Goal: Task Accomplishment & Management: Manage account settings

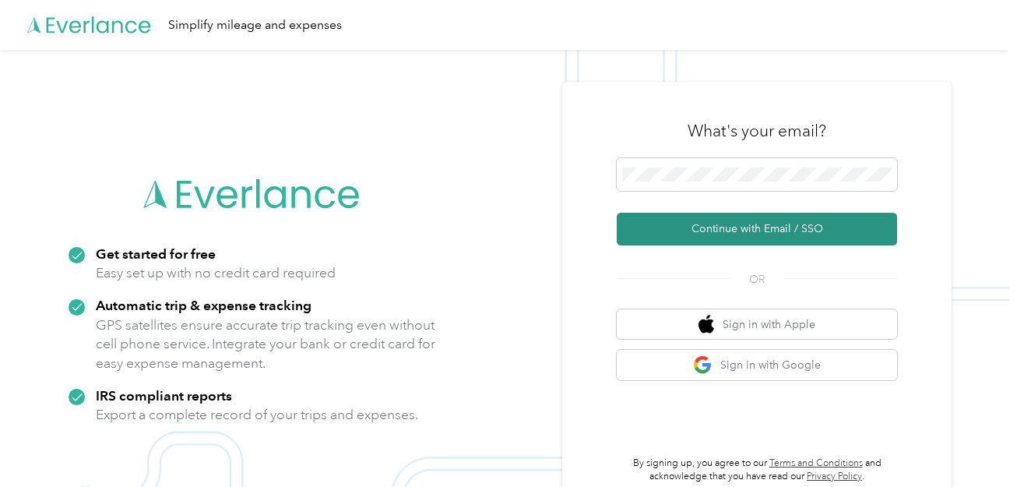
click at [745, 229] on button "Continue with Email / SSO" at bounding box center [757, 229] width 280 height 33
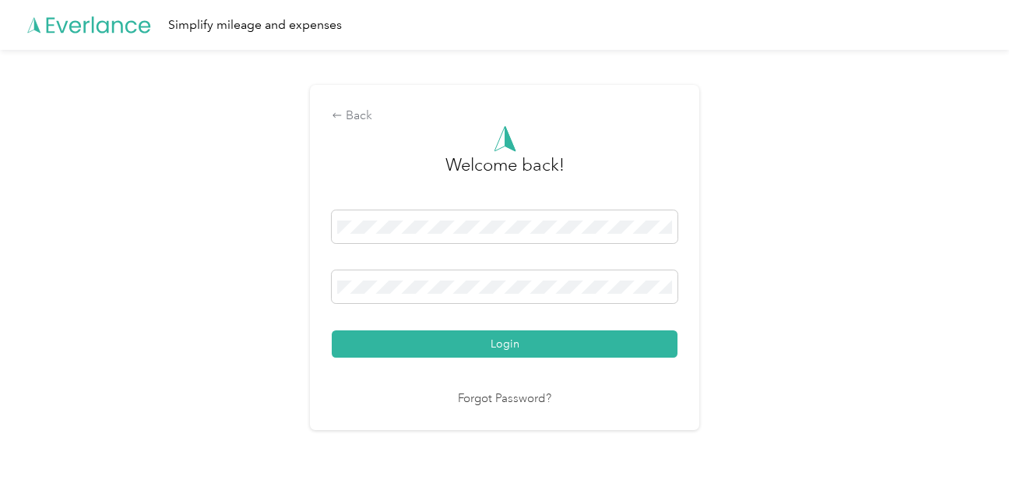
click at [332, 330] on button "Login" at bounding box center [505, 343] width 346 height 27
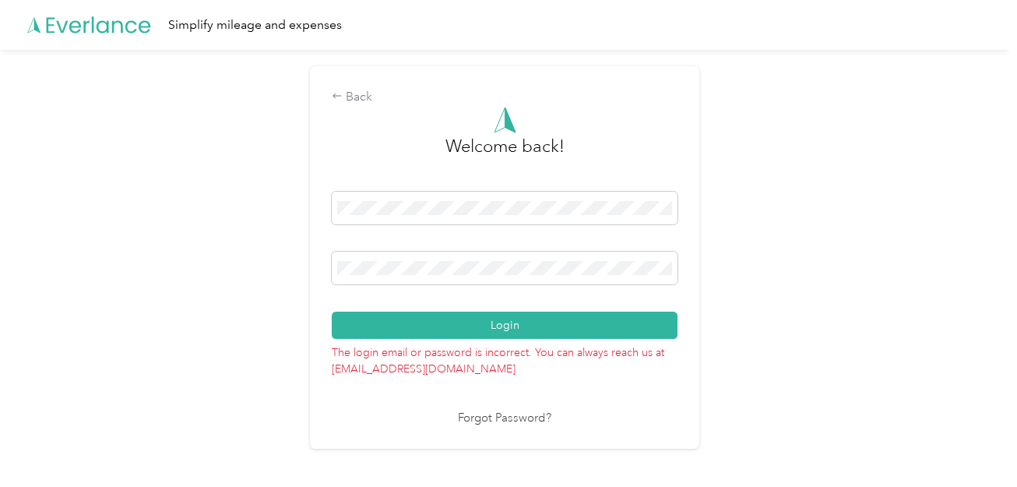
click at [332, 311] on button "Login" at bounding box center [505, 324] width 346 height 27
click at [520, 420] on link "Forgot Password?" at bounding box center [504, 419] width 93 height 18
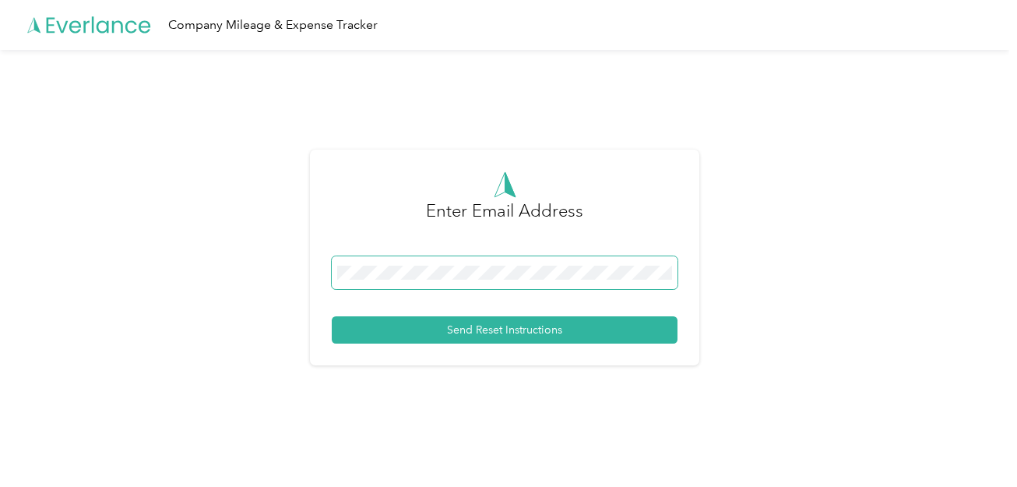
click at [478, 262] on span at bounding box center [505, 272] width 346 height 33
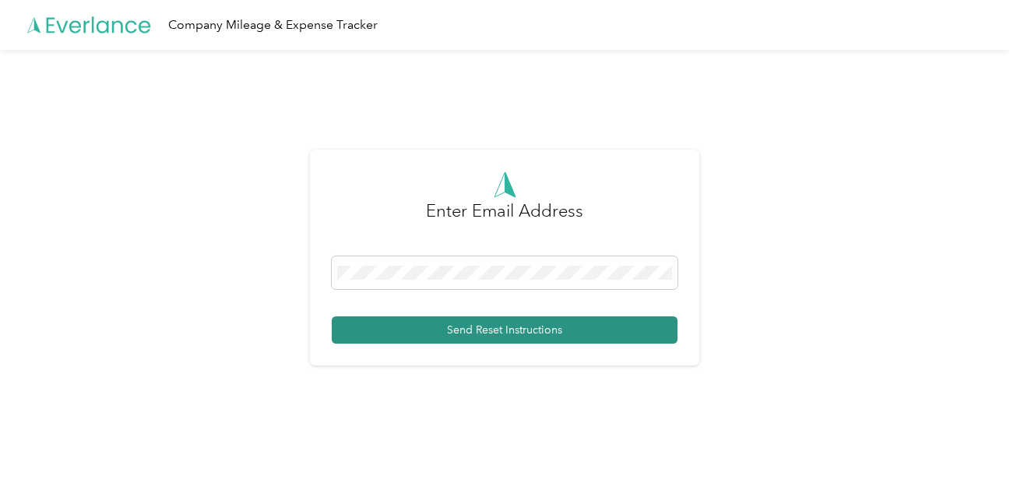
click at [484, 325] on button "Send Reset Instructions" at bounding box center [505, 329] width 346 height 27
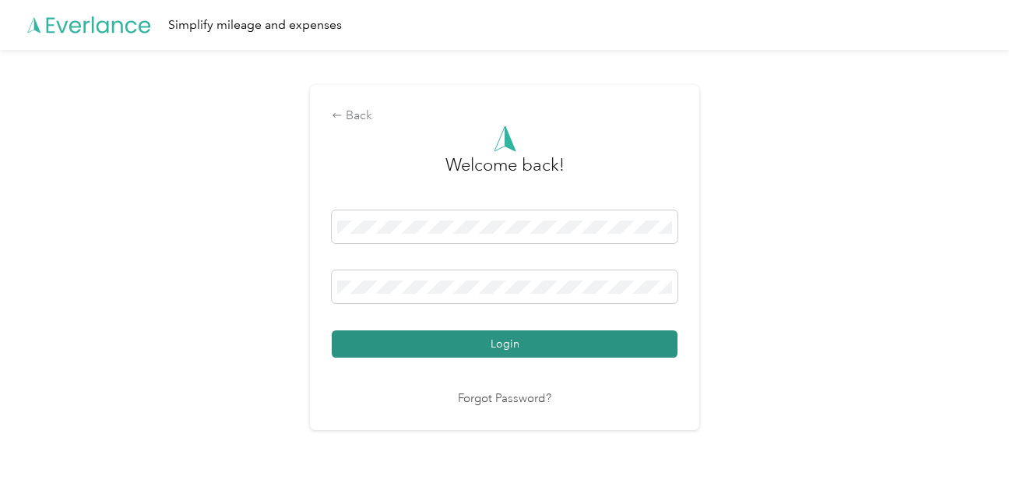
click at [455, 340] on button "Login" at bounding box center [505, 343] width 346 height 27
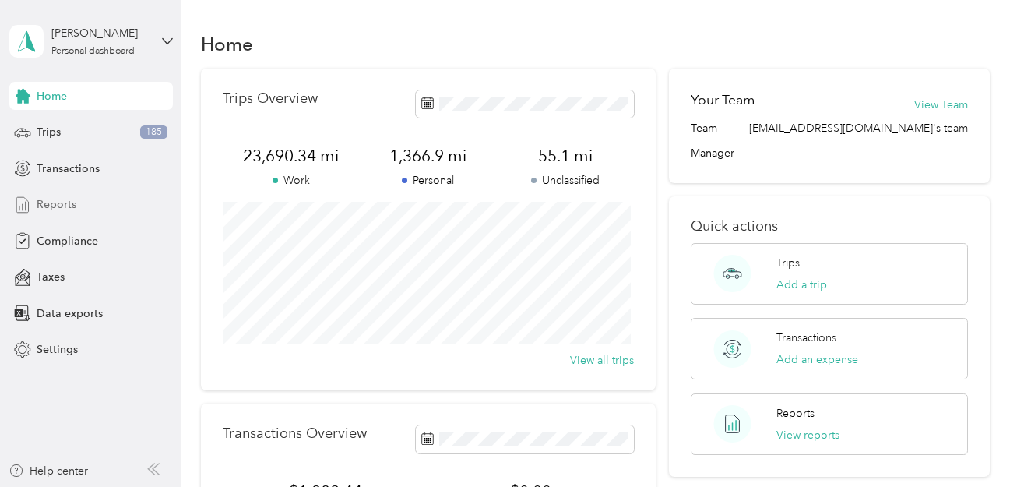
click at [72, 199] on span "Reports" at bounding box center [57, 204] width 40 height 16
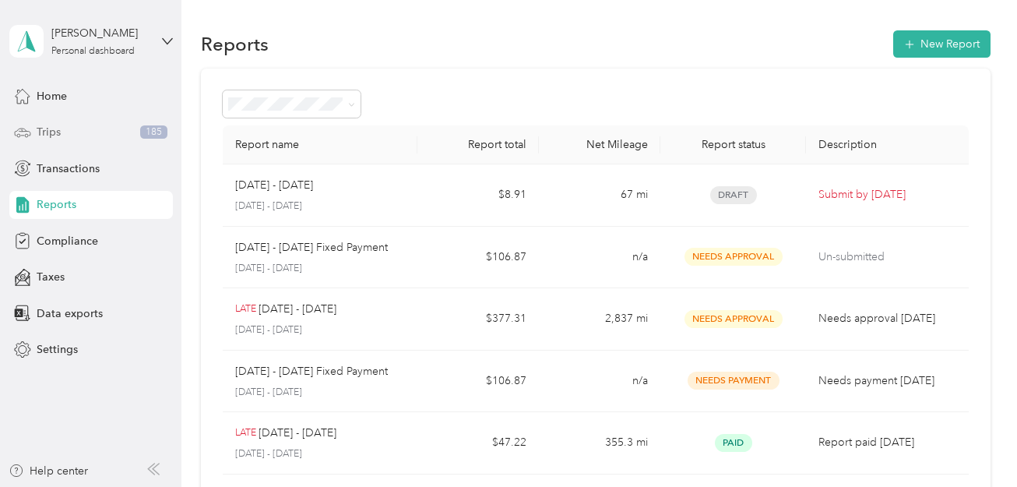
click at [67, 124] on div "Trips 185" at bounding box center [91, 132] width 164 height 28
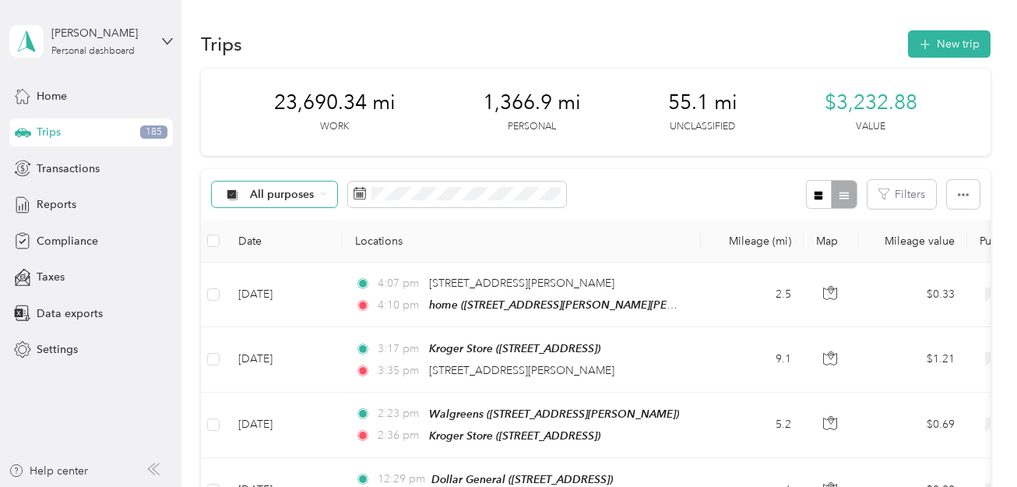
click at [266, 199] on span "All purposes" at bounding box center [282, 194] width 65 height 11
click at [282, 255] on ol "All purposes Unclassified [PERSON_NAME] Personal" at bounding box center [283, 258] width 142 height 109
click at [318, 194] on div "All purposes" at bounding box center [275, 194] width 126 height 26
click at [302, 245] on span "Unclassified" at bounding box center [297, 249] width 92 height 16
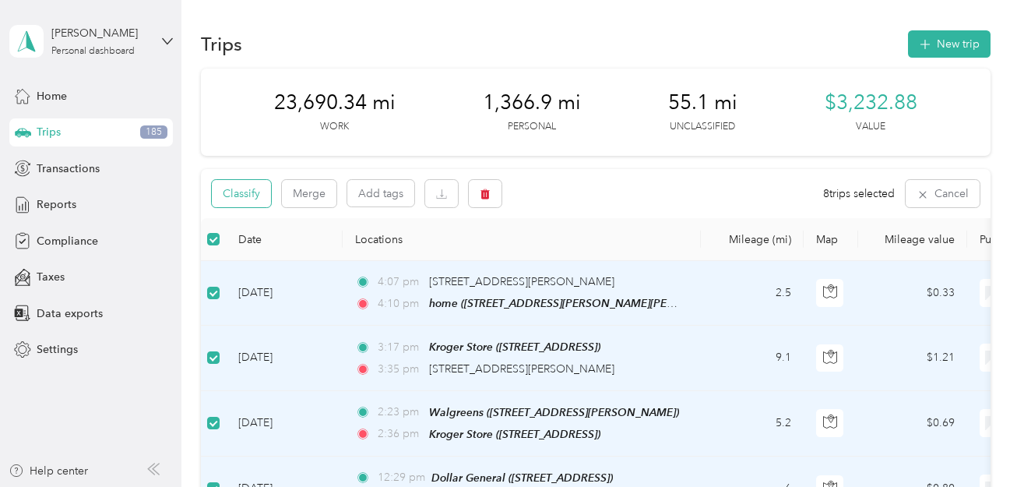
click at [247, 198] on button "Classify" at bounding box center [241, 193] width 59 height 27
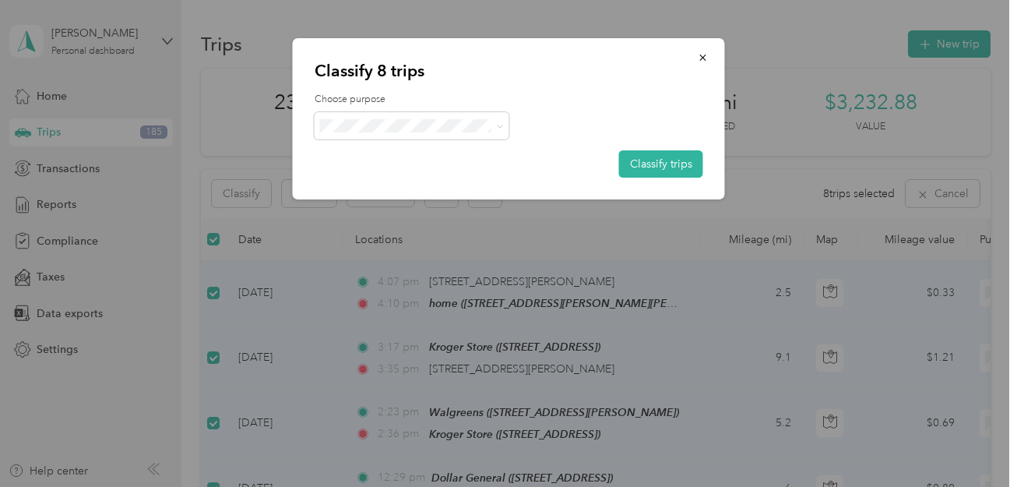
click at [380, 160] on ol "[PERSON_NAME] Personal" at bounding box center [412, 168] width 195 height 55
click at [371, 151] on span "[PERSON_NAME]" at bounding box center [425, 154] width 145 height 16
click at [660, 163] on button "Classify trips" at bounding box center [661, 163] width 84 height 27
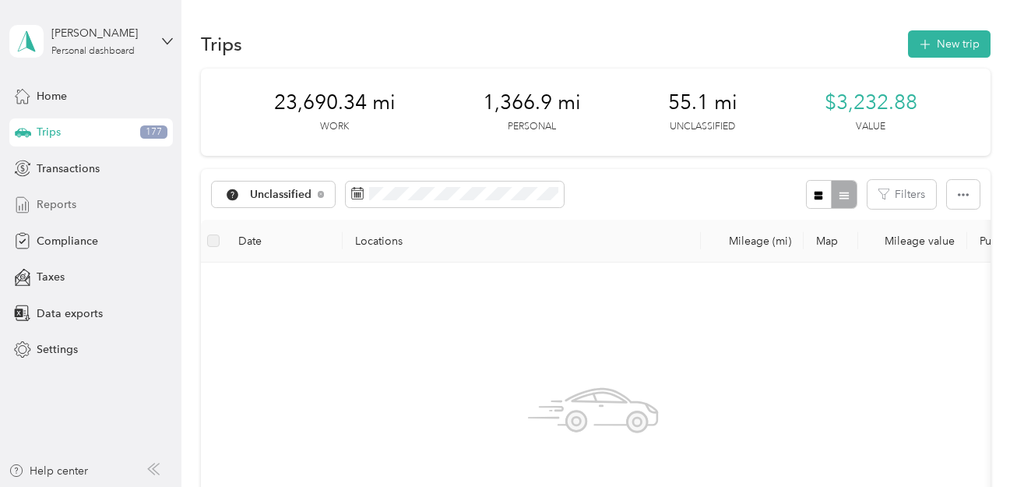
click at [64, 207] on span "Reports" at bounding box center [57, 204] width 40 height 16
